Goal: Task Accomplishment & Management: Use online tool/utility

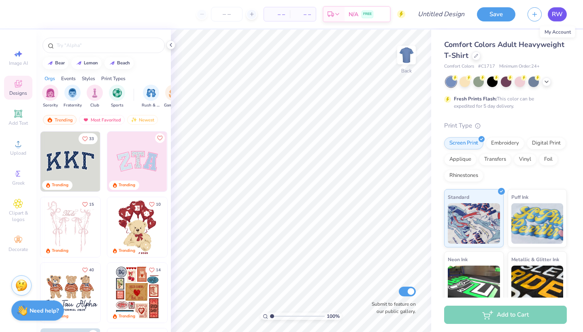
click at [555, 16] on span "RW" at bounding box center [557, 14] width 11 height 9
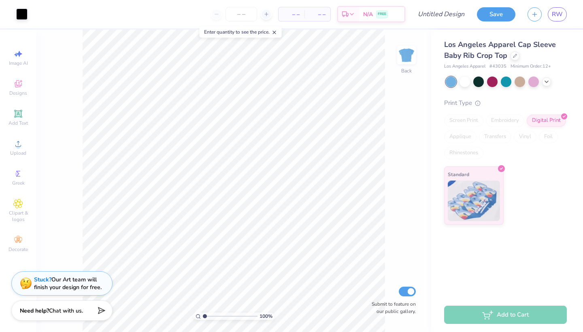
click at [293, 13] on span "– –" at bounding box center [291, 14] width 16 height 8
click at [242, 13] on input "number" at bounding box center [241, 14] width 32 height 15
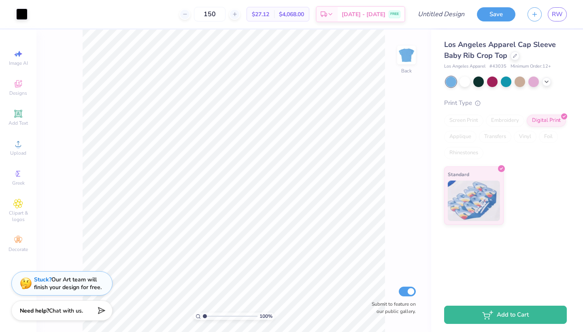
type input "150"
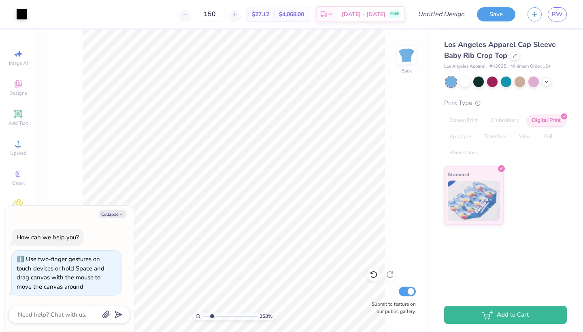
type input "2.3"
drag, startPoint x: 204, startPoint y: 317, endPoint x: 212, endPoint y: 317, distance: 7.3
click at [212, 317] on input "range" at bounding box center [230, 315] width 55 height 7
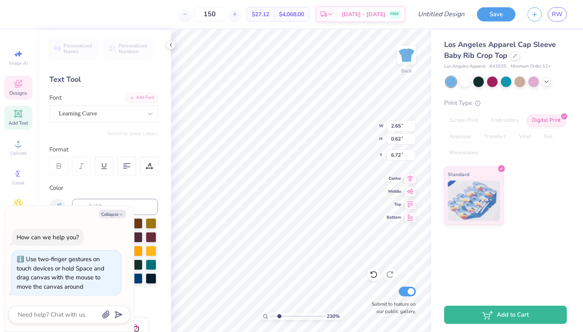
scroll to position [6, 2]
type textarea "x"
type textarea "Spring"
type textarea "x"
type textarea "Spring"
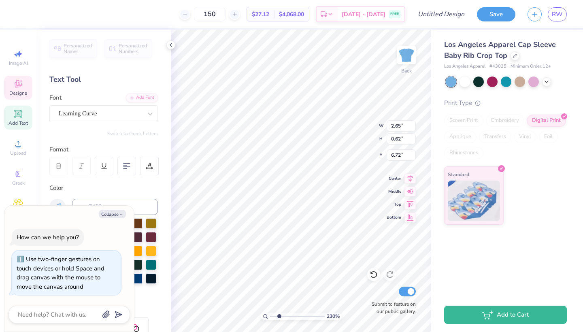
type textarea "x"
type textarea "Sprin"
type textarea "x"
type textarea "Spri"
type textarea "x"
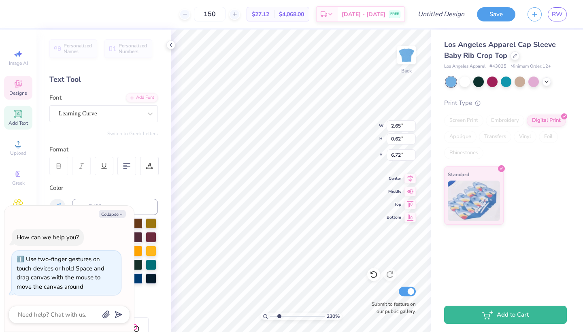
type textarea "Spr"
type textarea "x"
type textarea "S"
type textarea "x"
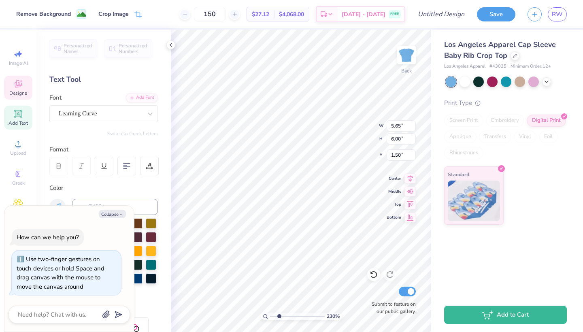
type textarea "x"
type input "5.65"
type input "6.00"
type input "1.50"
type textarea "x"
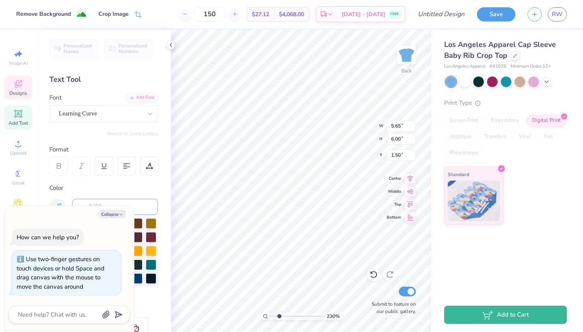
type input "2.66"
type input "0.53"
type input "6.01"
type textarea "x"
type textarea "Delta Pi"
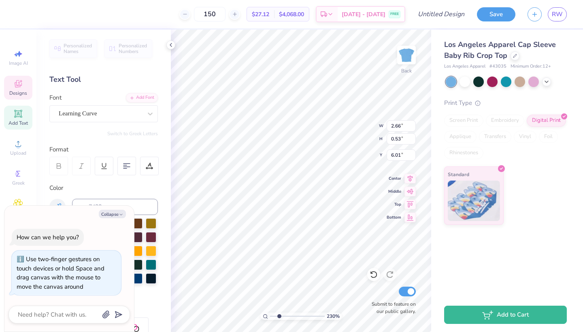
scroll to position [6, 2]
type textarea "x"
type textarea "Delta Pi"
type textarea "x"
type textarea "Delta P"
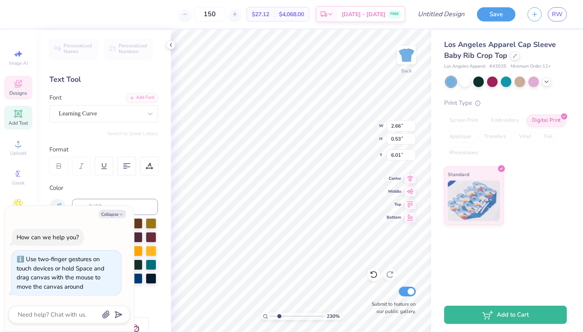
type textarea "x"
type textarea "Delta"
type textarea "x"
type textarea "Delta"
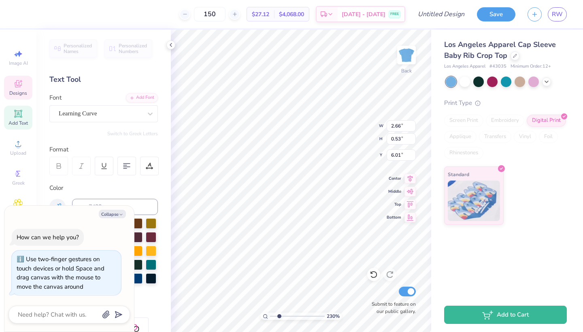
type textarea "x"
type textarea "Delta"
type textarea "x"
type textarea "Delta G"
type textarea "x"
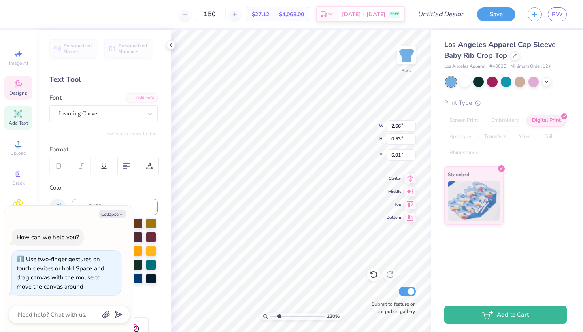
type textarea "Delta Ga"
type textarea "x"
type textarea "Delta Gam"
type textarea "x"
type textarea "Delta Gamm"
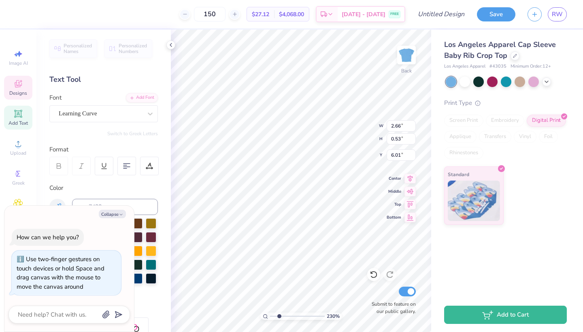
type textarea "x"
type textarea "Delta Gamma"
type textarea "x"
type input "5.91"
type textarea "x"
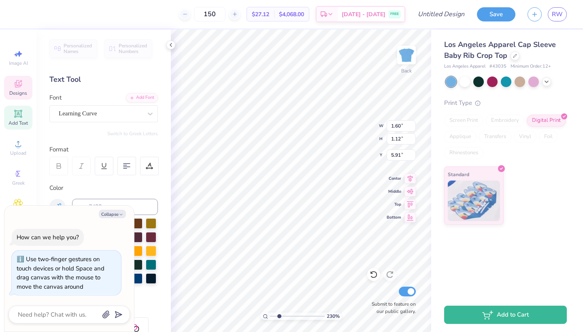
type input "2.54"
type input "1.79"
click at [402, 155] on input "5.91" at bounding box center [401, 154] width 29 height 11
click at [112, 217] on button "Collapse" at bounding box center [112, 214] width 27 height 8
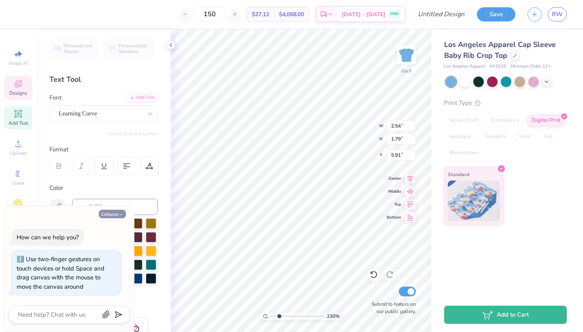
type textarea "x"
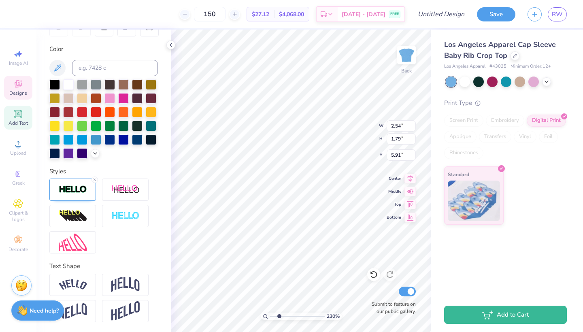
scroll to position [153, 0]
click at [96, 181] on line at bounding box center [94, 179] width 2 height 2
type input "2.52"
type input "1.76"
type input "5.93"
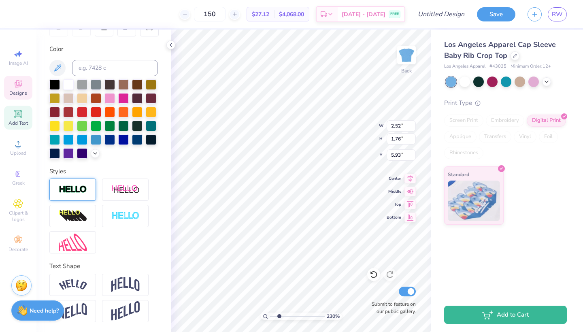
click at [71, 157] on div at bounding box center [103, 118] width 108 height 79
click at [92, 155] on icon at bounding box center [95, 152] width 6 height 6
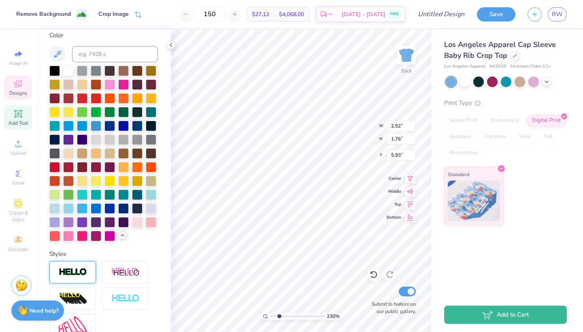
type input "5.65"
type input "6.00"
type input "1.49"
type input "2.20"
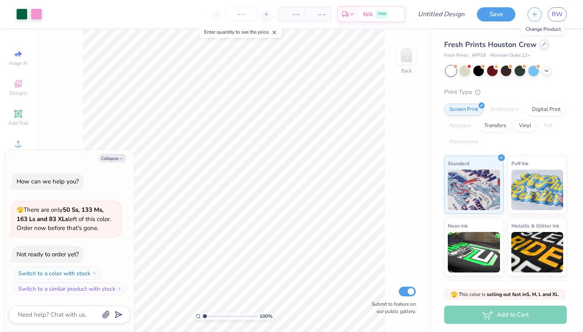
click at [542, 45] on icon at bounding box center [543, 43] width 3 height 3
type textarea "x"
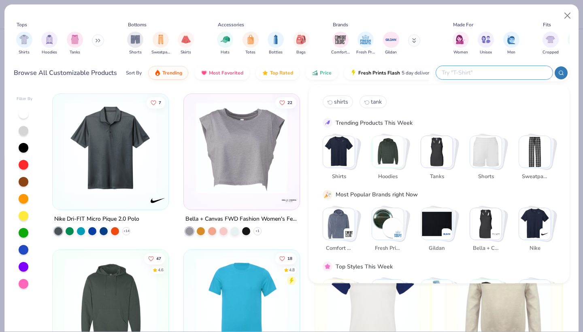
click at [496, 72] on input "text" at bounding box center [494, 72] width 106 height 9
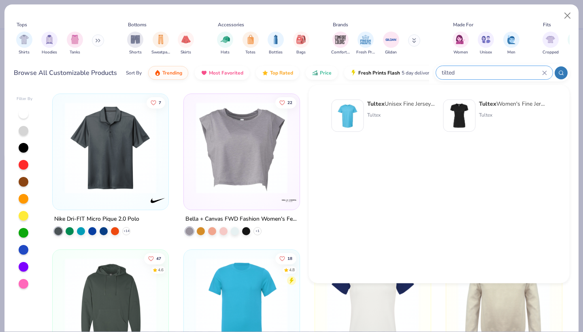
type input "tilted"
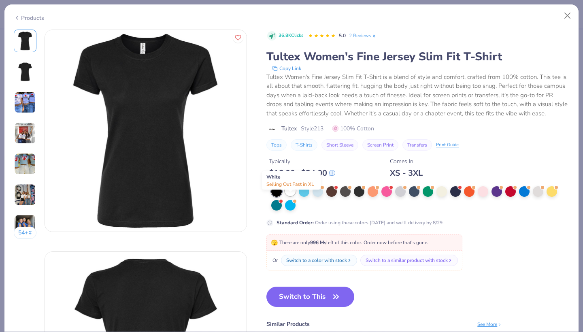
click at [295, 196] on div at bounding box center [290, 190] width 11 height 11
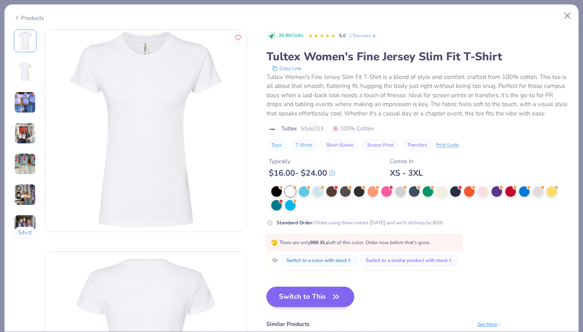
click at [328, 307] on button "Switch to This" at bounding box center [310, 297] width 88 height 20
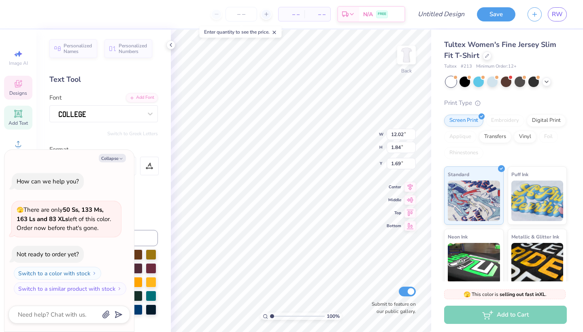
type textarea "x"
type input "2.08"
type textarea "x"
type input "9.72"
type input "1.49"
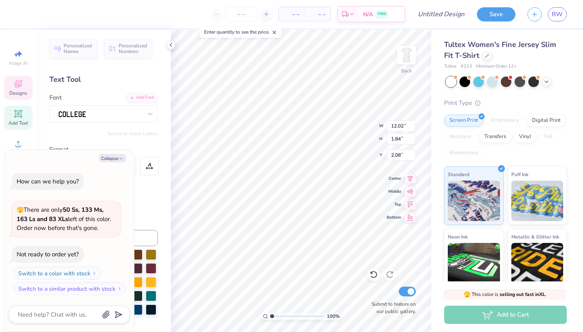
type input "2.52"
type textarea "x"
type input "3.00"
type textarea "x"
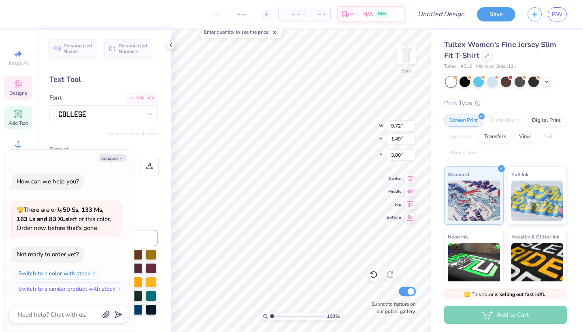
type textarea "KAPPADELTA"
type textarea "x"
type textarea "KAPPDELTA"
type textarea "x"
type textarea "KAPDELTA"
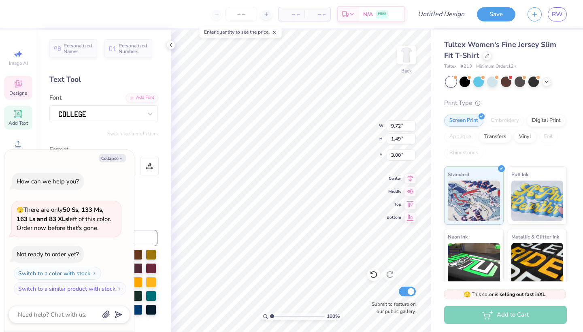
scroll to position [6, 2]
type textarea "x"
type textarea "KADELTA"
type textarea "x"
type textarea "KDELTA"
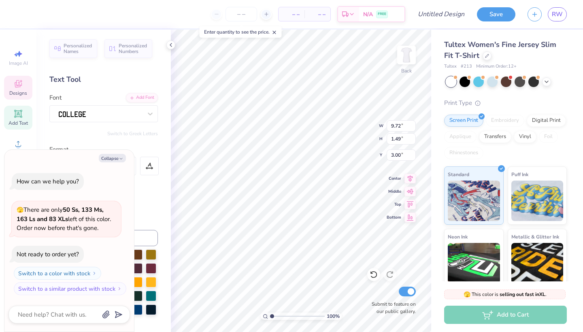
type textarea "x"
type textarea "DELTA"
type textarea "x"
type textarea "DELTA"
type textarea "x"
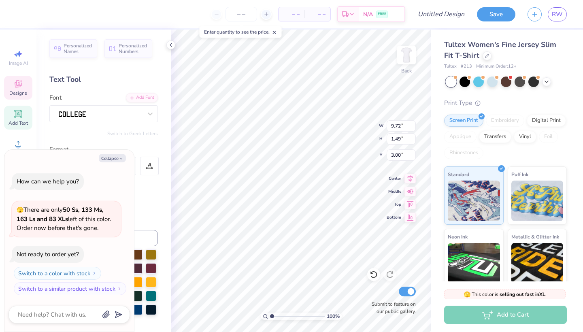
type textarea "DELTA G"
type textarea "x"
type textarea "DELTA Ga"
type textarea "x"
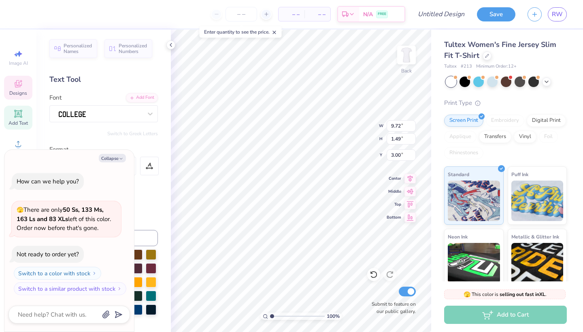
type textarea "DELTA G"
type textarea "x"
type textarea "DELTA GA"
type textarea "x"
type textarea "DELTA GAM"
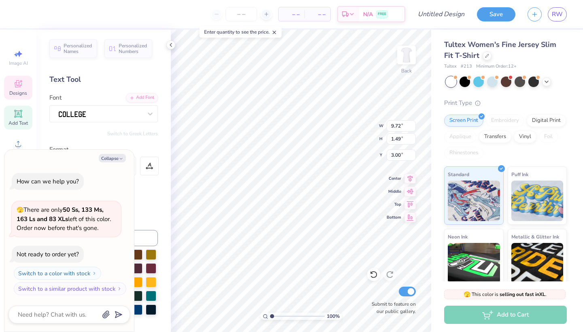
type textarea "x"
type textarea "DELTA [PERSON_NAME]"
type textarea "x"
type textarea "DELTA GAMMA"
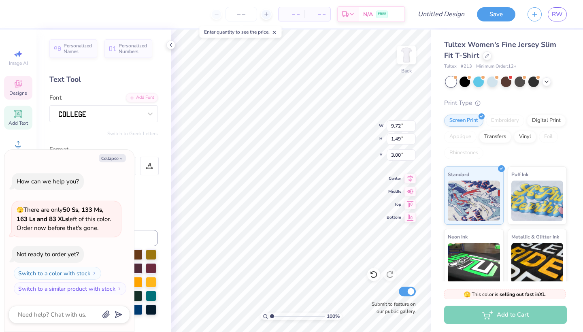
scroll to position [6, 2]
type textarea "x"
type input "8.45"
type input "1.23"
type input "3.32"
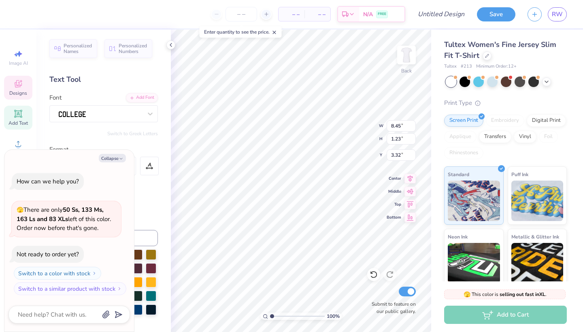
type textarea "x"
type input "3.00"
click at [25, 16] on div at bounding box center [21, 13] width 11 height 11
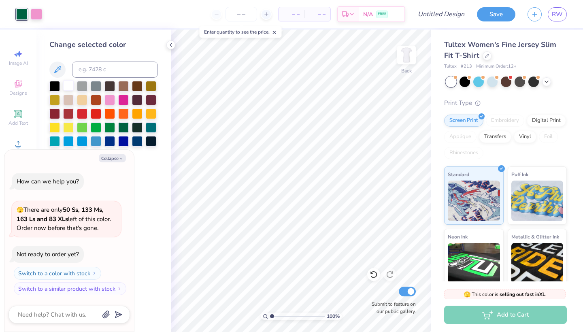
click at [68, 85] on div at bounding box center [68, 85] width 11 height 11
click at [39, 11] on div at bounding box center [36, 13] width 11 height 11
click at [50, 86] on div at bounding box center [54, 85] width 11 height 11
type textarea "x"
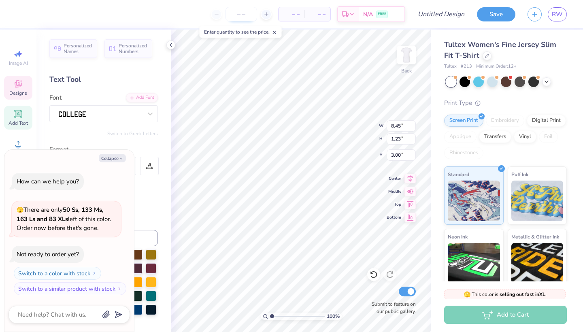
click at [245, 13] on input "number" at bounding box center [241, 14] width 32 height 15
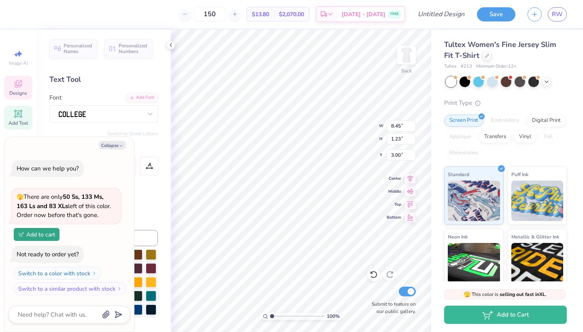
type input "150"
type textarea "x"
type textarea "GAMMA"
type textarea "x"
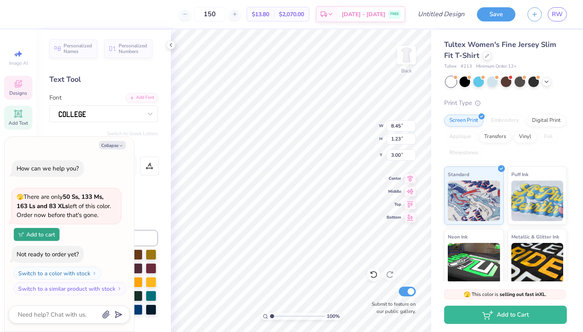
type textarea "GMMA"
type textarea "x"
type textarea "MMA"
type textarea "x"
type textarea "MMA"
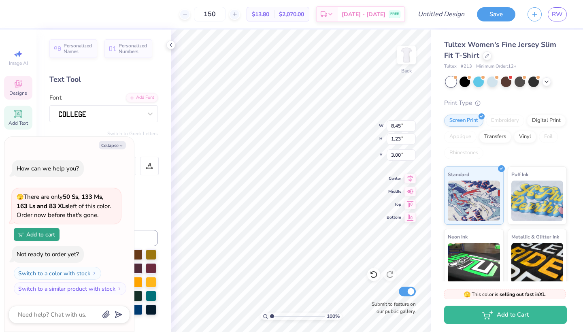
type textarea "x"
type textarea "MMA"
type textarea "x"
type textarea "MM"
type textarea "x"
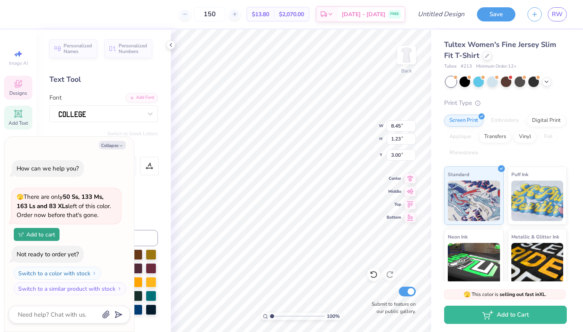
type textarea "M"
type textarea "x"
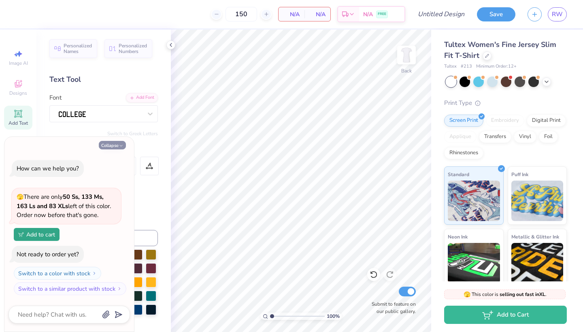
click at [121, 145] on icon "button" at bounding box center [121, 145] width 5 height 5
type textarea "x"
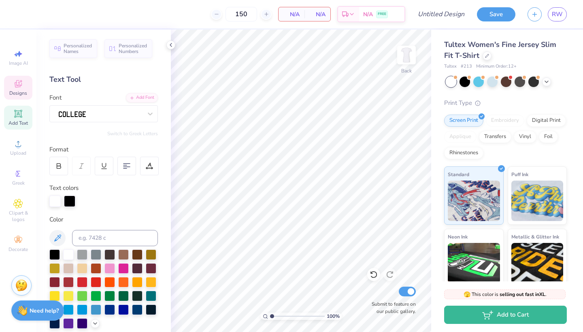
click at [21, 92] on span "Designs" at bounding box center [18, 93] width 18 height 6
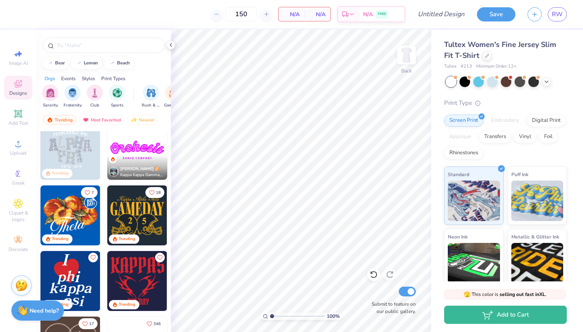
scroll to position [205, 0]
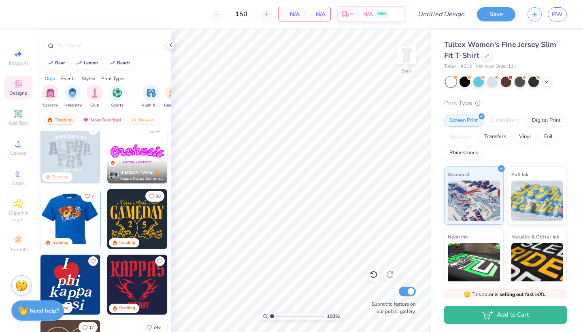
click at [40, 215] on img at bounding box center [11, 219] width 60 height 60
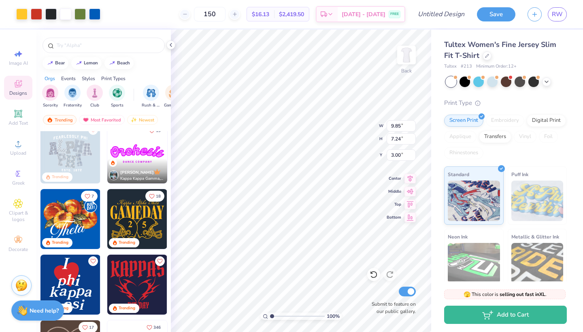
type input "7.89"
type input "5.80"
type input "3.00"
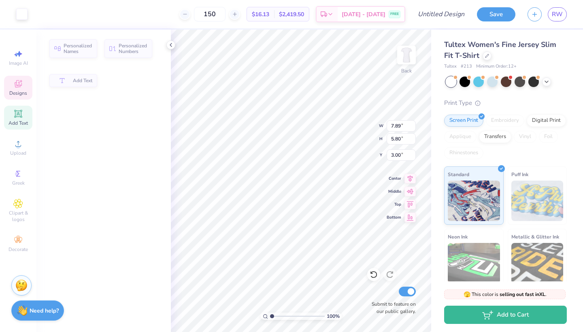
type input "5.16"
type input "2.88"
type input "5.92"
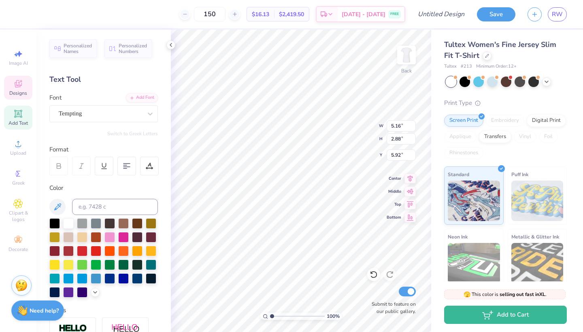
scroll to position [6, 1]
click at [19, 84] on icon at bounding box center [18, 84] width 10 height 10
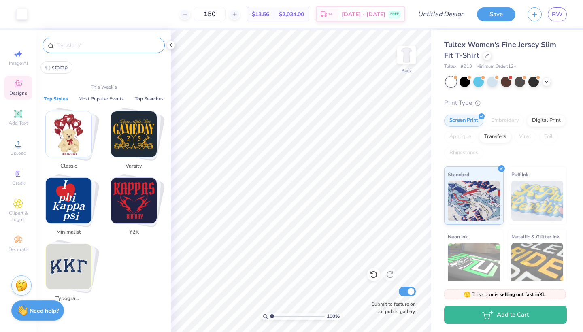
click at [77, 43] on input "text" at bounding box center [108, 45] width 104 height 8
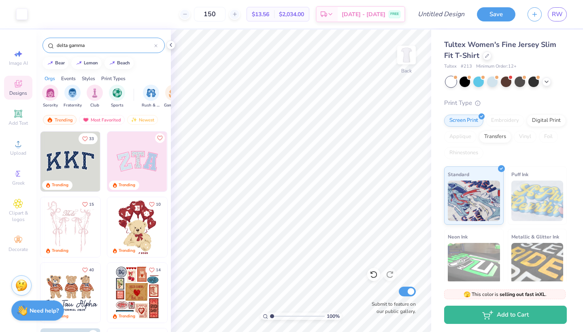
type input "delta gamma"
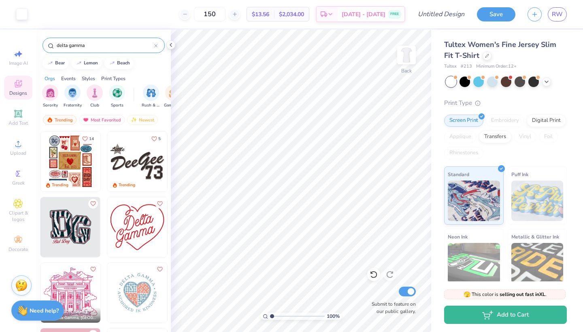
click at [67, 158] on img at bounding box center [70, 162] width 60 height 60
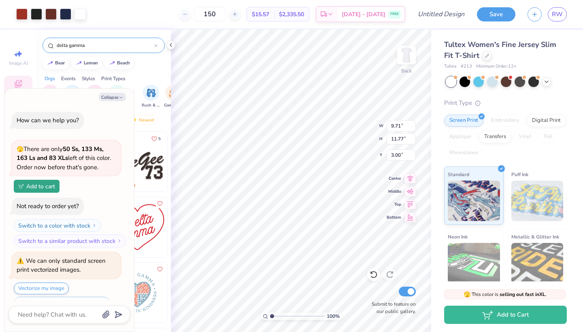
scroll to position [18, 0]
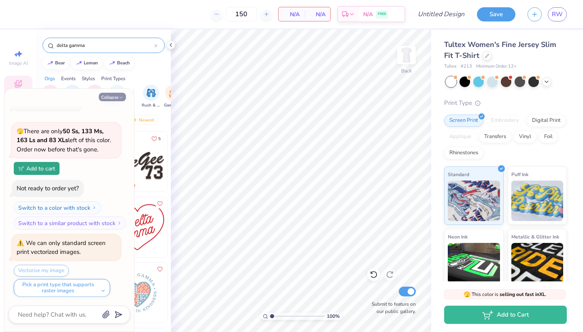
click at [115, 98] on button "Collapse" at bounding box center [112, 97] width 27 height 8
type textarea "x"
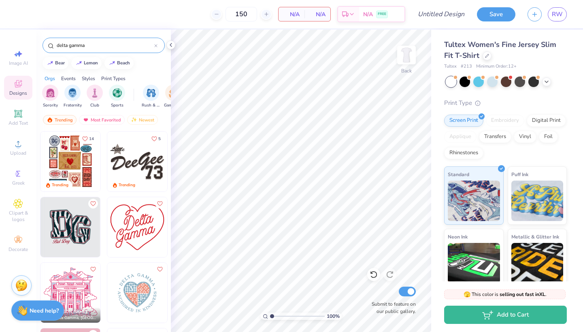
click at [135, 153] on img at bounding box center [137, 162] width 60 height 60
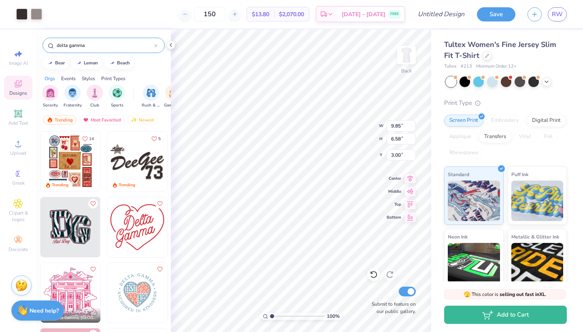
type input "8.33"
type input "5.56"
type input "3.00"
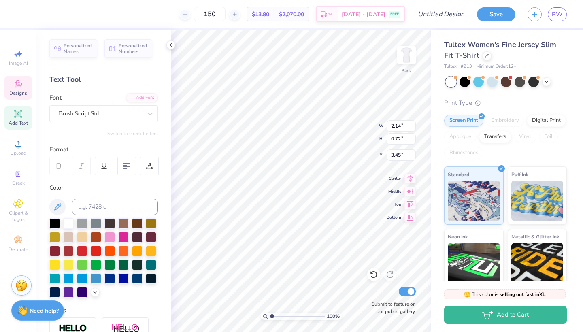
scroll to position [6, 2]
type textarea "Do Good"
type textarea "DoGood"
click at [547, 84] on div at bounding box center [546, 80] width 9 height 9
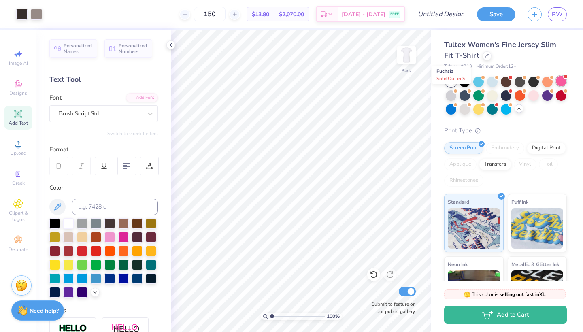
click at [556, 86] on div at bounding box center [561, 81] width 11 height 11
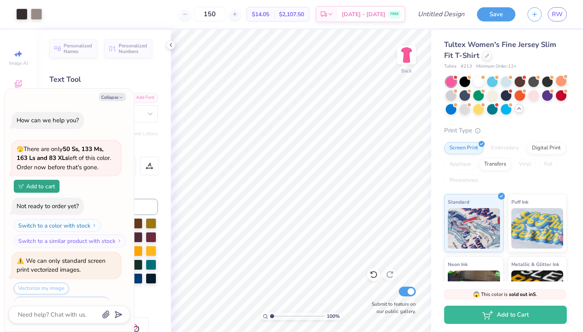
scroll to position [144, 0]
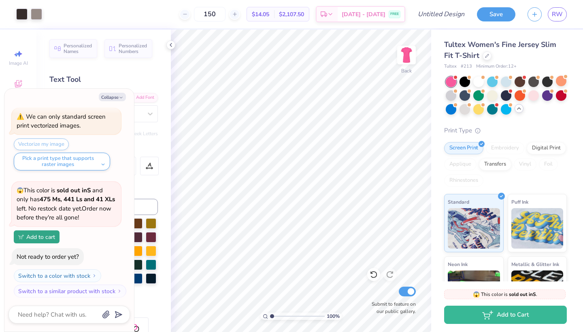
type textarea "x"
